Goal: Find contact information: Find contact information

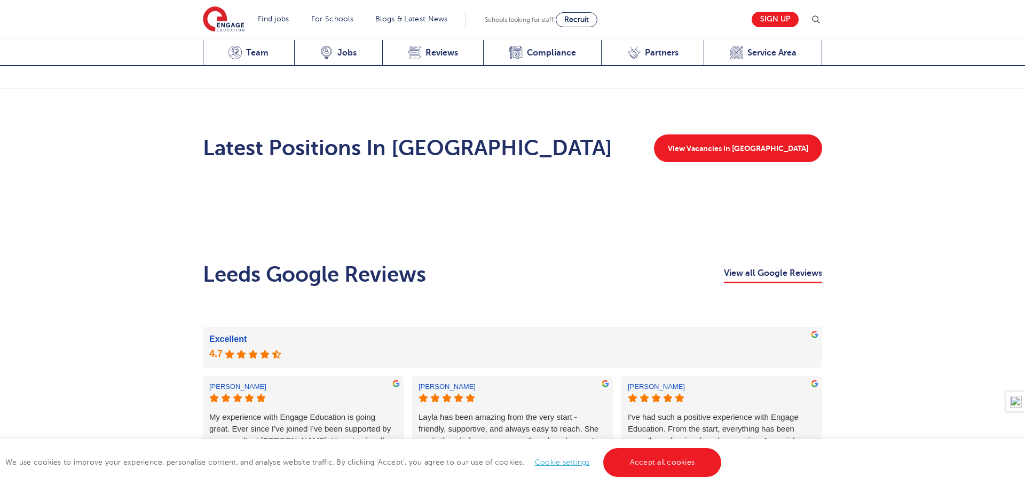
scroll to position [1052, 0]
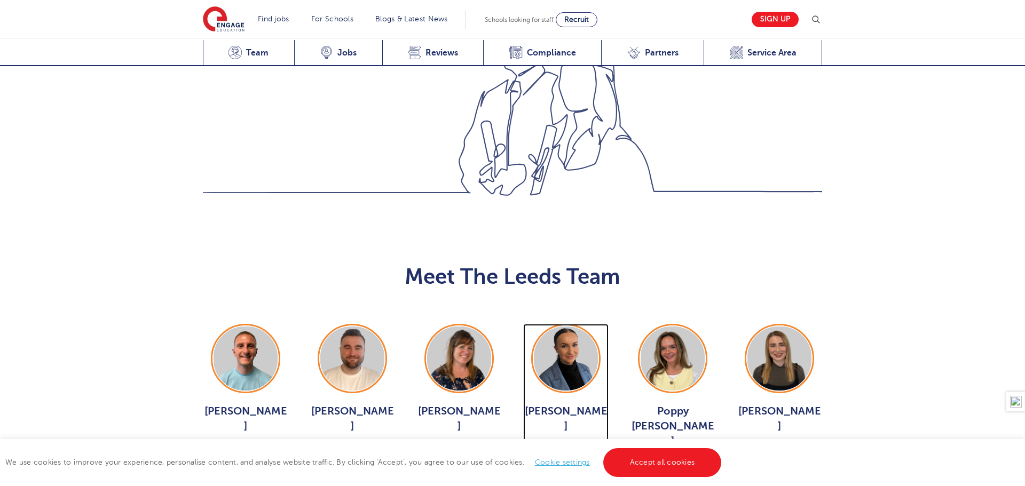
click at [565, 327] on img at bounding box center [566, 359] width 64 height 64
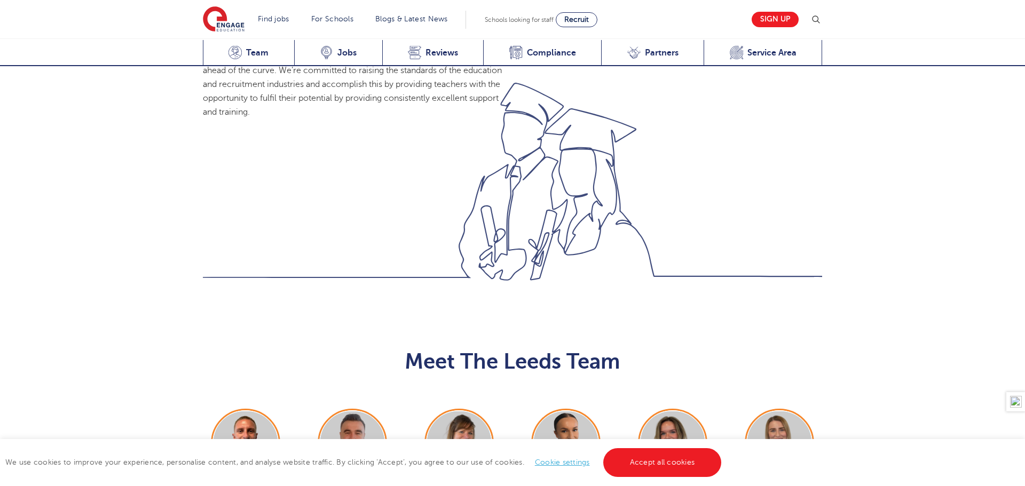
scroll to position [980, 0]
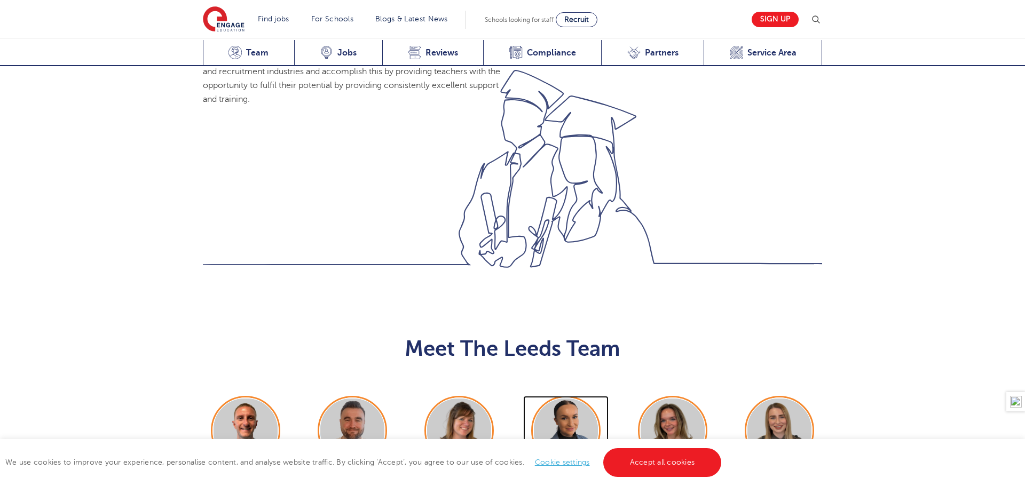
click at [555, 399] on img at bounding box center [566, 431] width 64 height 64
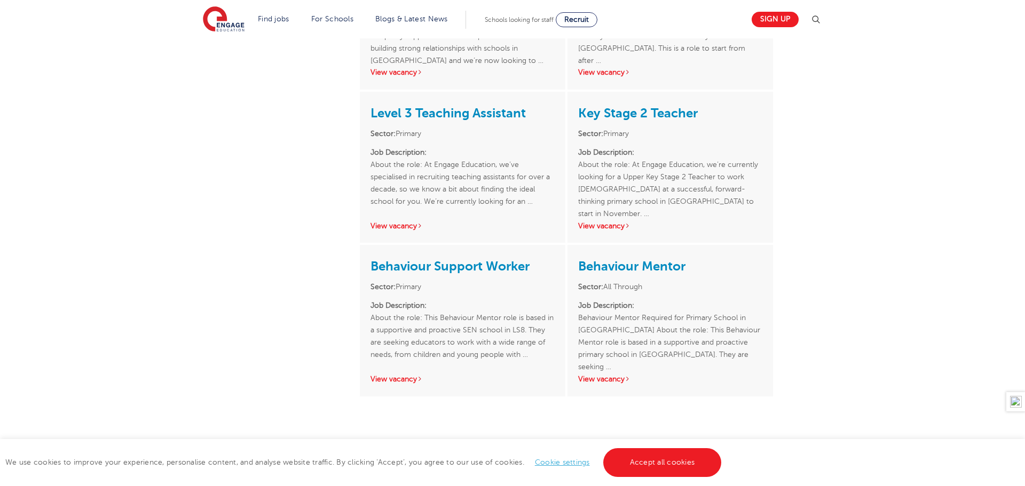
scroll to position [544, 0]
